Goal: Transaction & Acquisition: Book appointment/travel/reservation

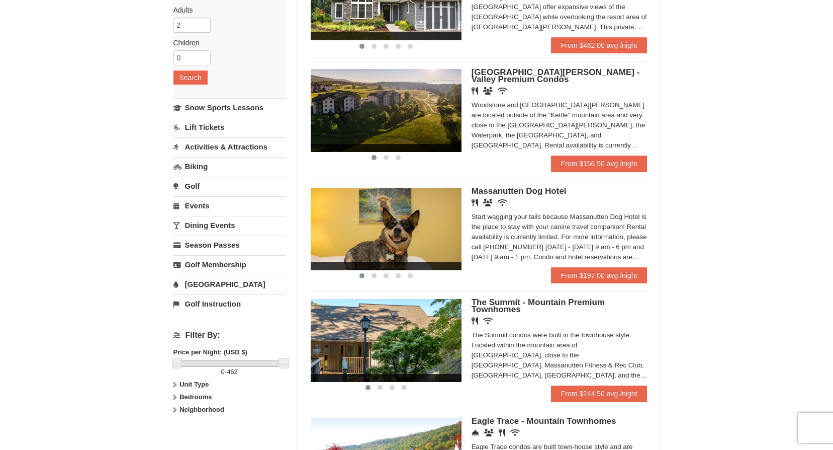
scroll to position [302, 0]
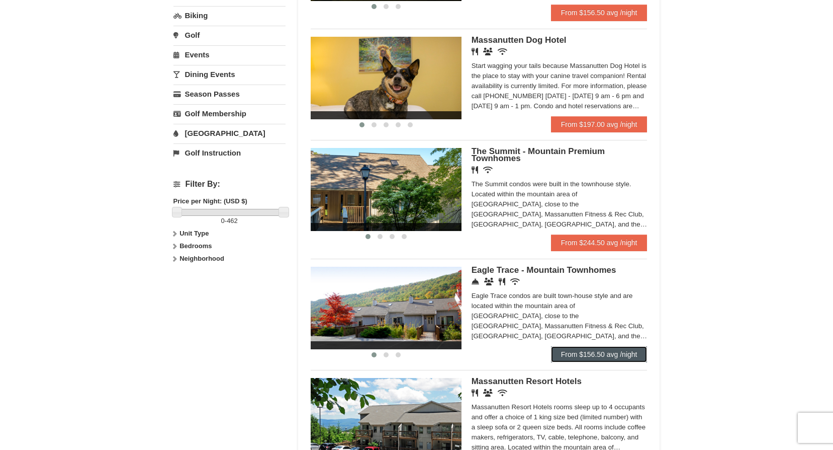
click at [613, 352] on link "From $156.50 avg /night" at bounding box center [599, 354] width 97 height 16
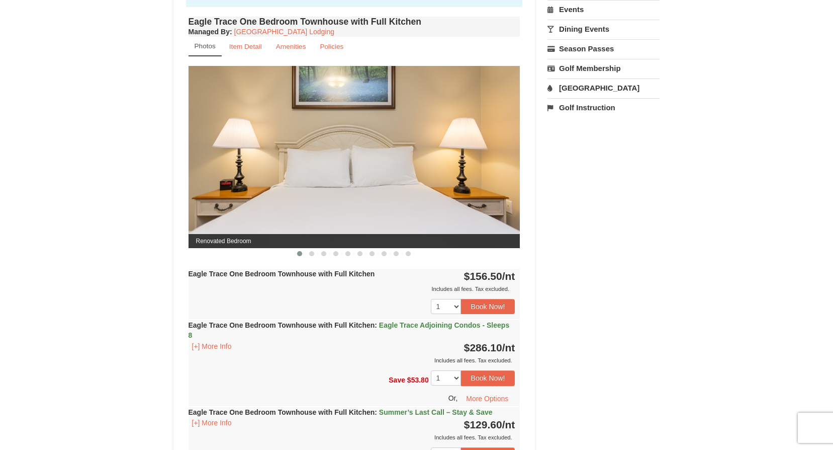
scroll to position [553, 0]
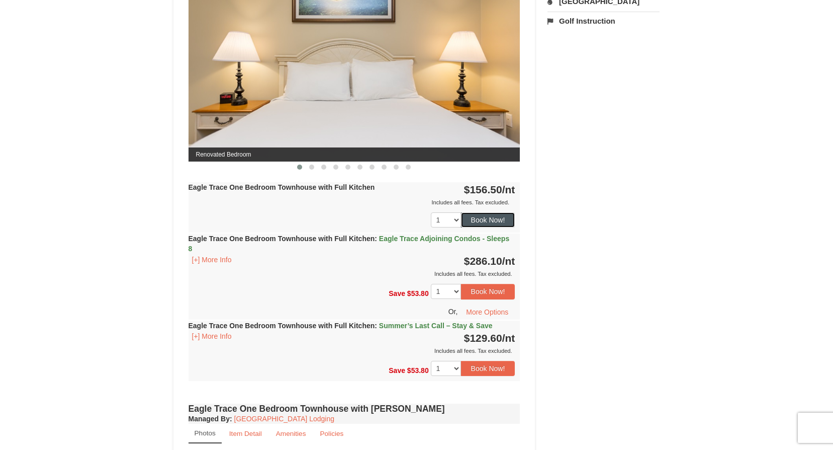
click at [503, 216] on button "Book Now!" at bounding box center [488, 219] width 54 height 15
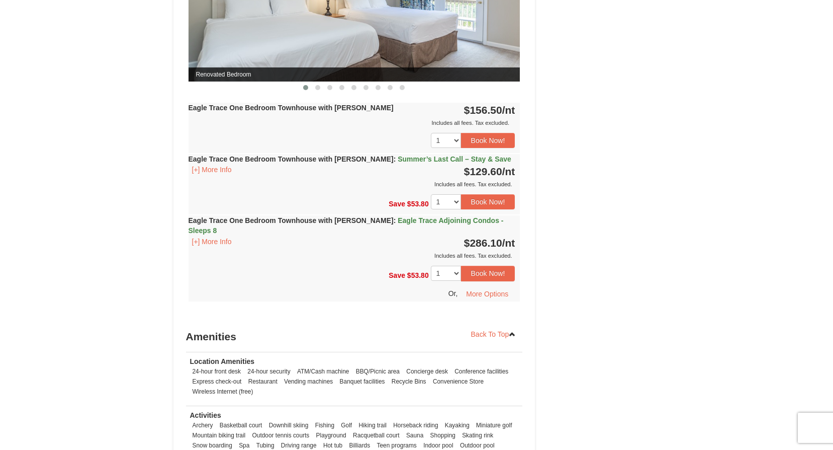
scroll to position [1006, 0]
